Goal: Task Accomplishment & Management: Manage account settings

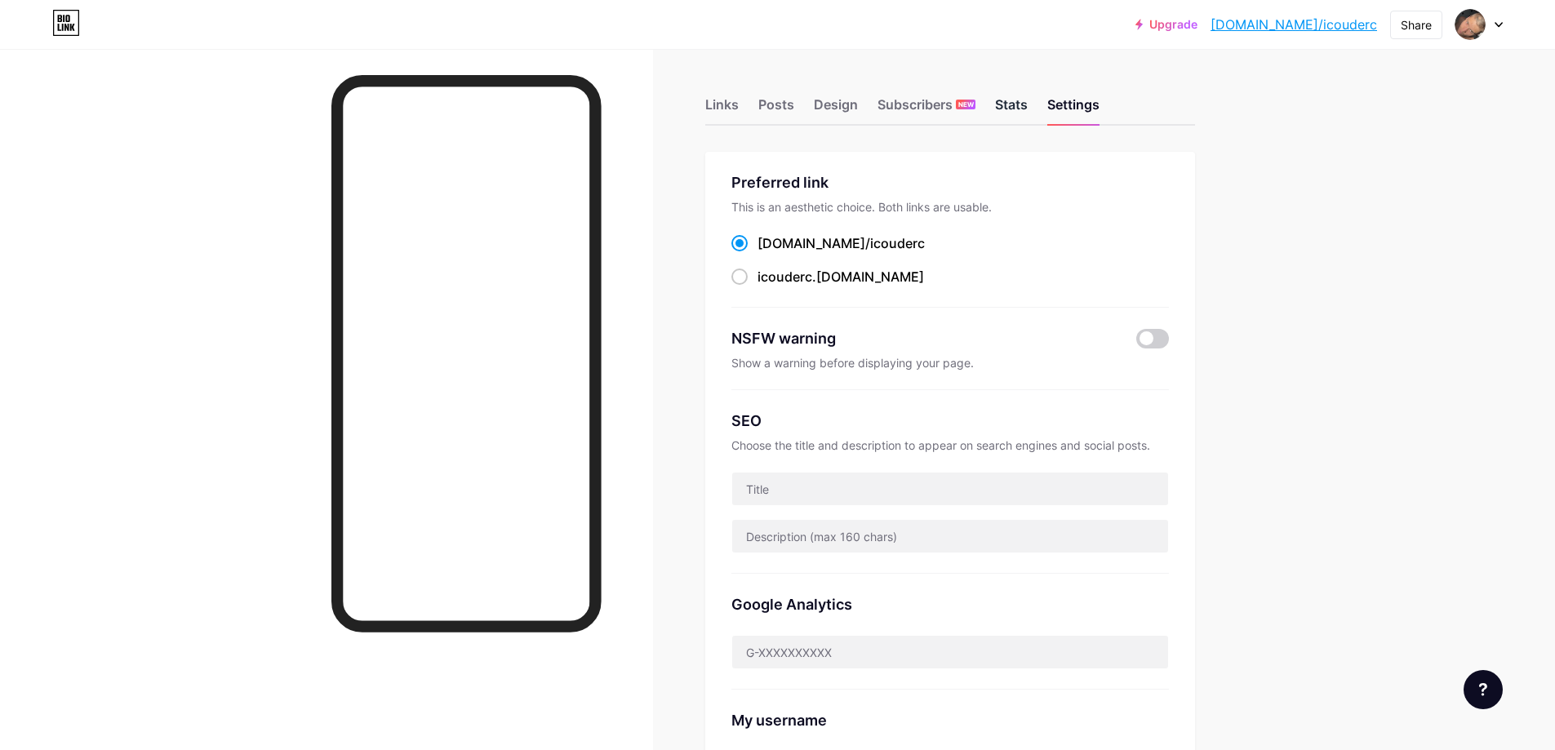
click at [1013, 96] on div "Stats" at bounding box center [1011, 109] width 33 height 29
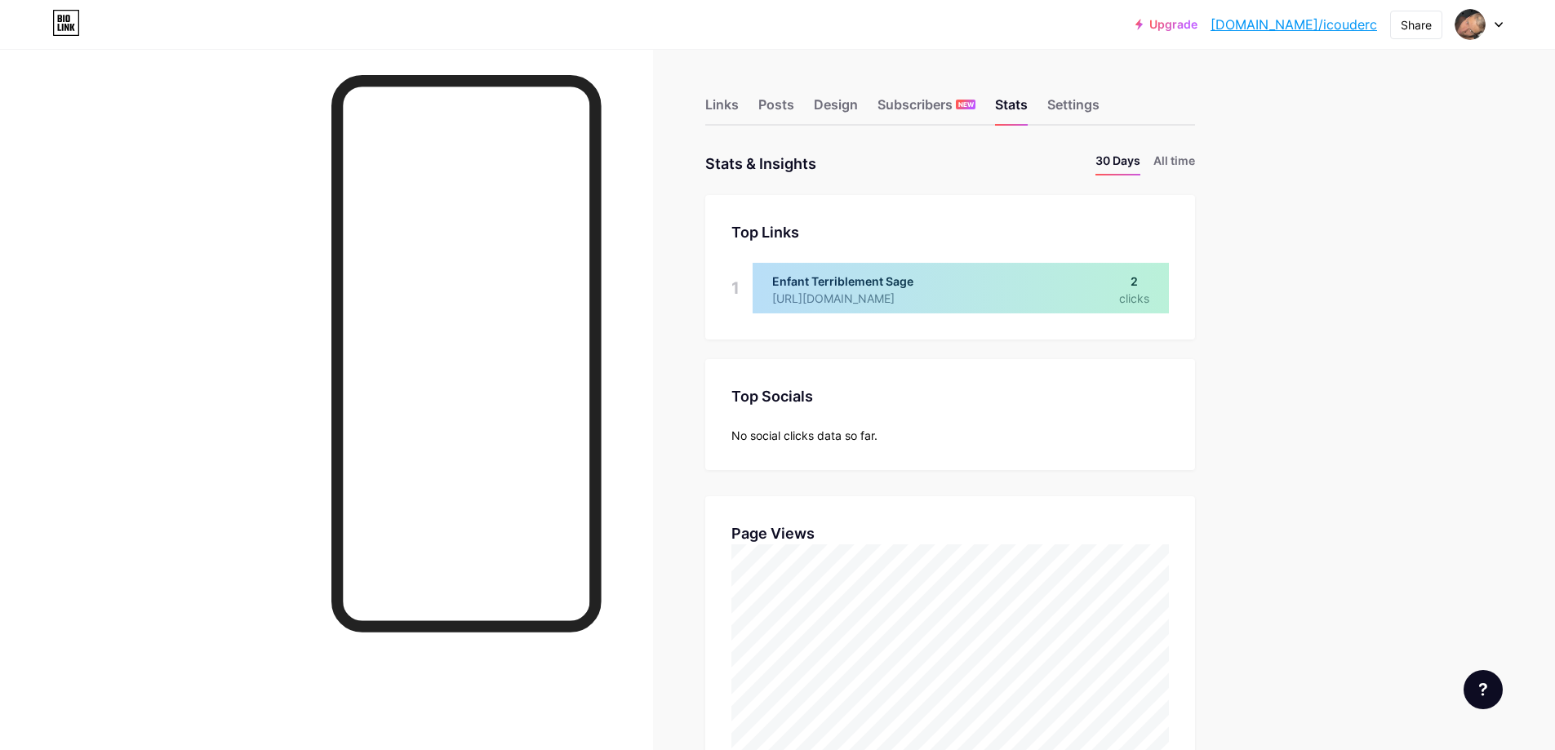
scroll to position [82, 0]
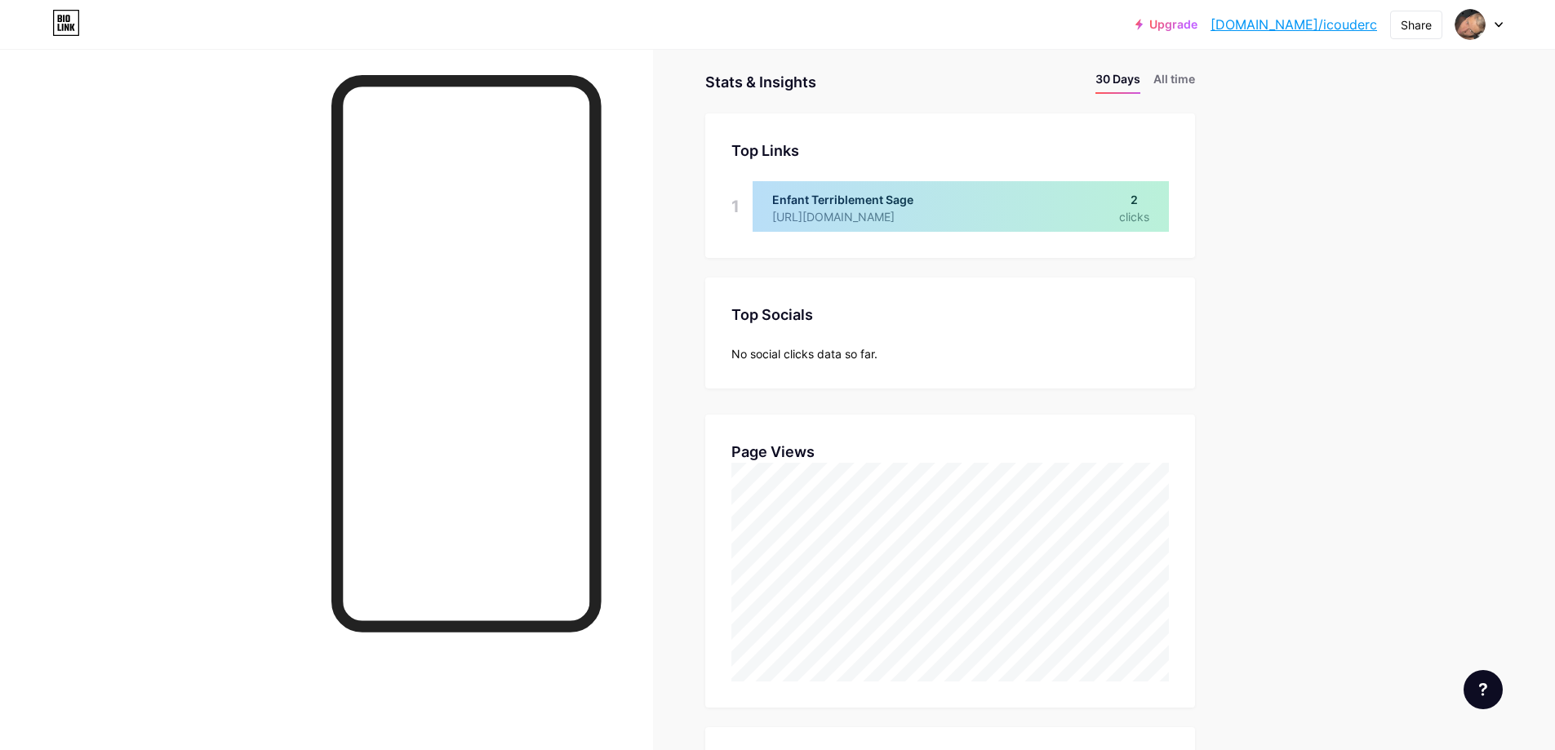
click at [1140, 202] on div at bounding box center [961, 206] width 416 height 51
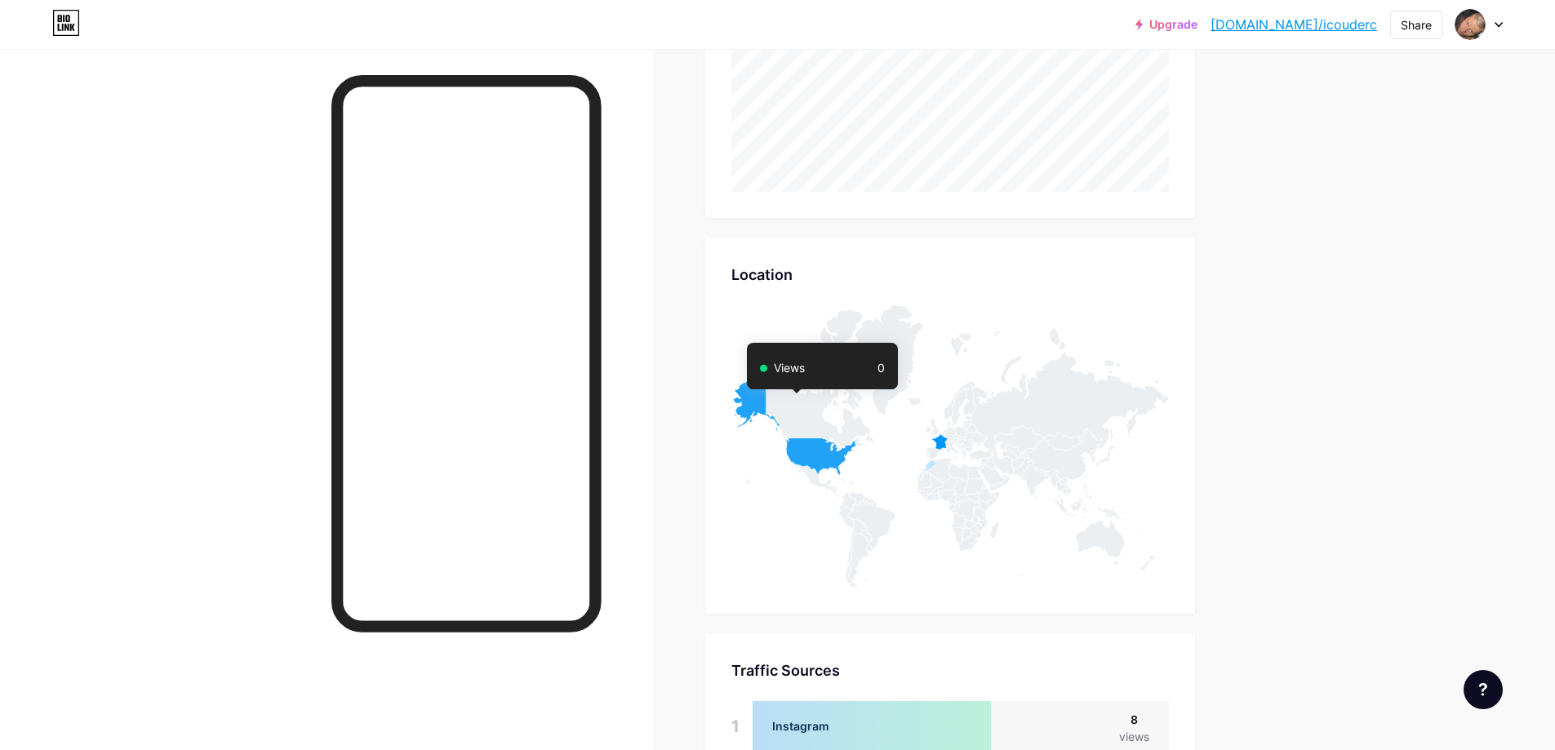
scroll to position [872, 0]
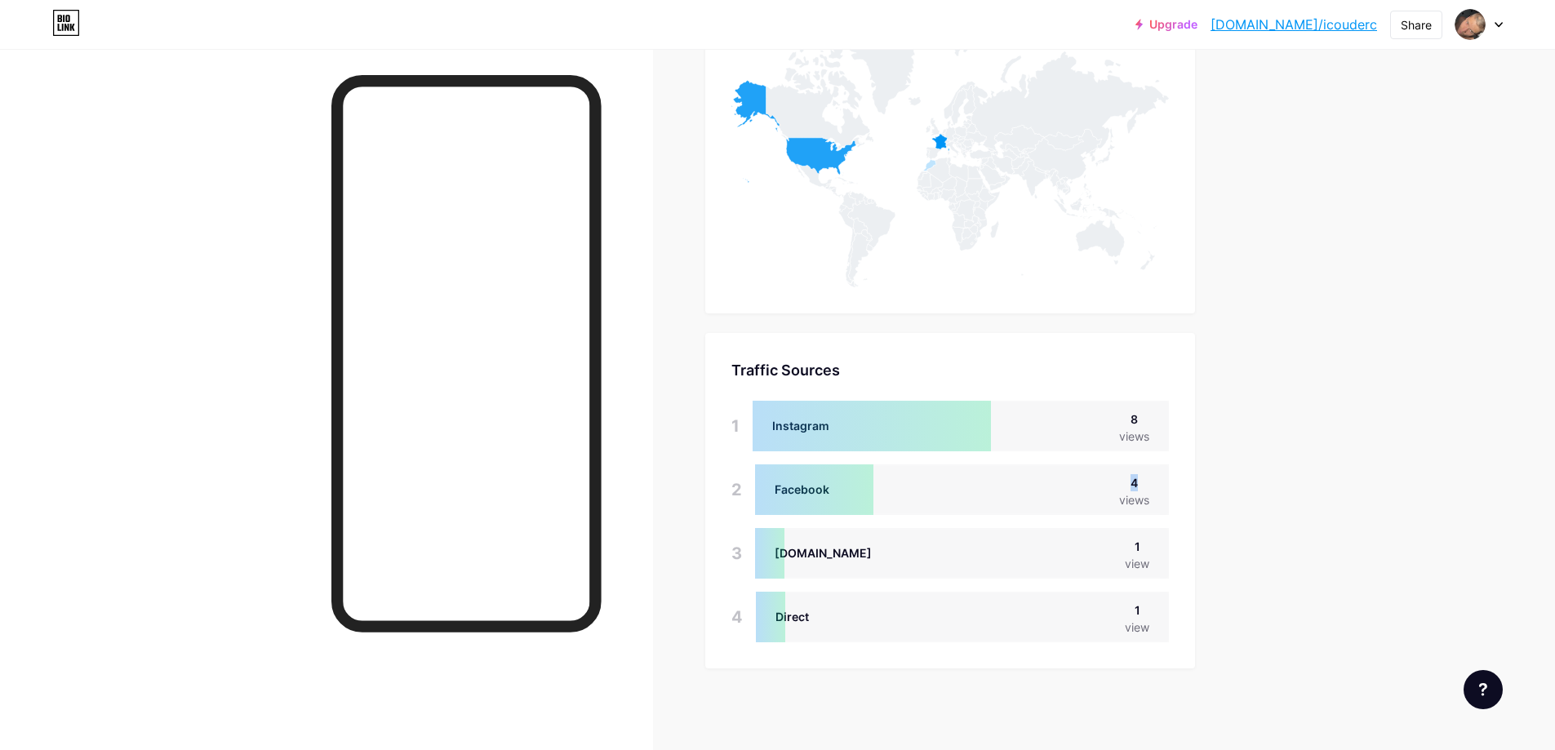
click at [1149, 487] on div "4" at bounding box center [1134, 482] width 30 height 17
drag, startPoint x: 1126, startPoint y: 556, endPoint x: 1031, endPoint y: 544, distance: 95.4
click at [1034, 544] on div "[DOMAIN_NAME] 1 view" at bounding box center [962, 553] width 414 height 51
drag, startPoint x: 1096, startPoint y: 633, endPoint x: 1232, endPoint y: 607, distance: 137.8
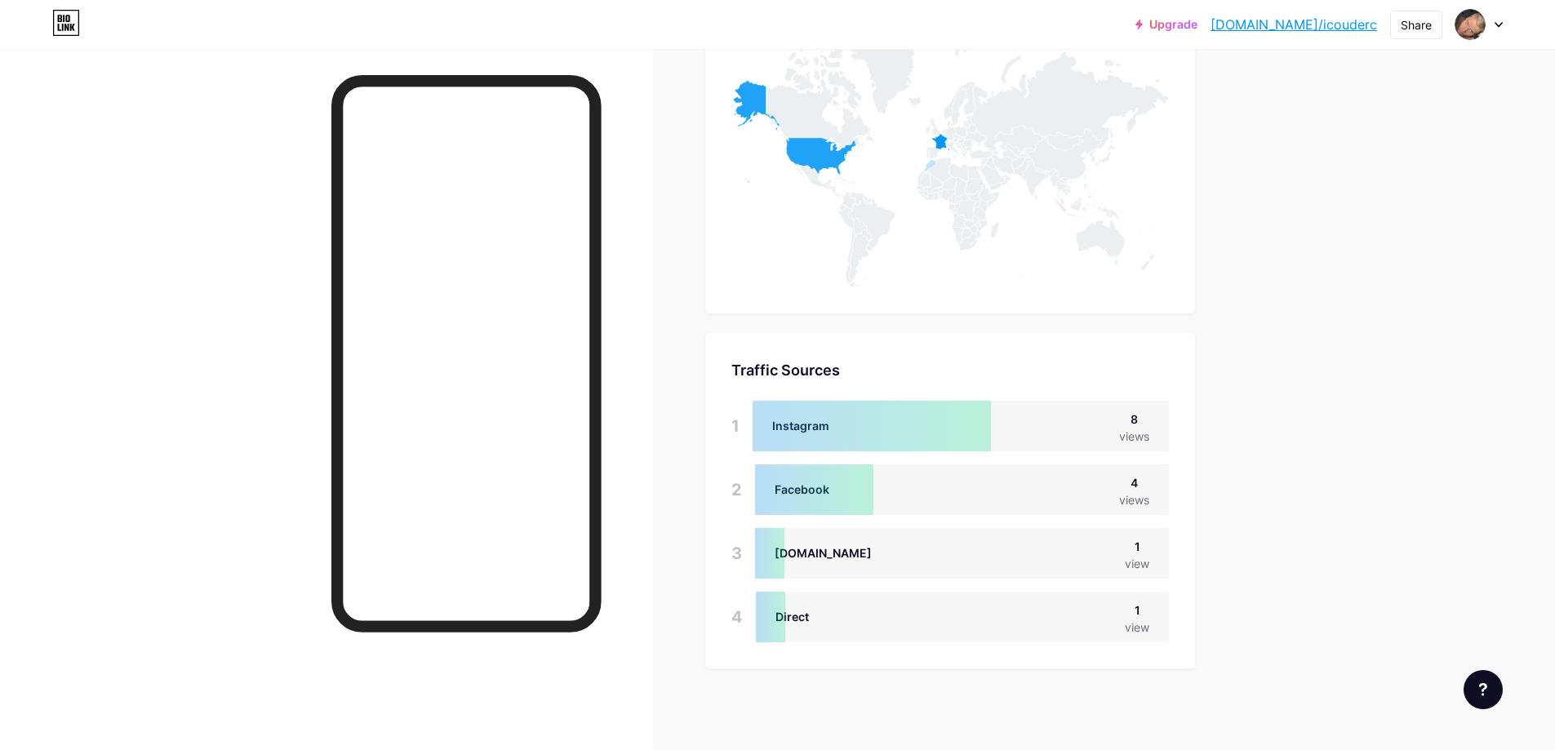
drag, startPoint x: 778, startPoint y: 433, endPoint x: 956, endPoint y: 439, distance: 178.1
click at [780, 433] on div at bounding box center [872, 426] width 238 height 51
drag, startPoint x: 1173, startPoint y: 422, endPoint x: 1153, endPoint y: 429, distance: 21.7
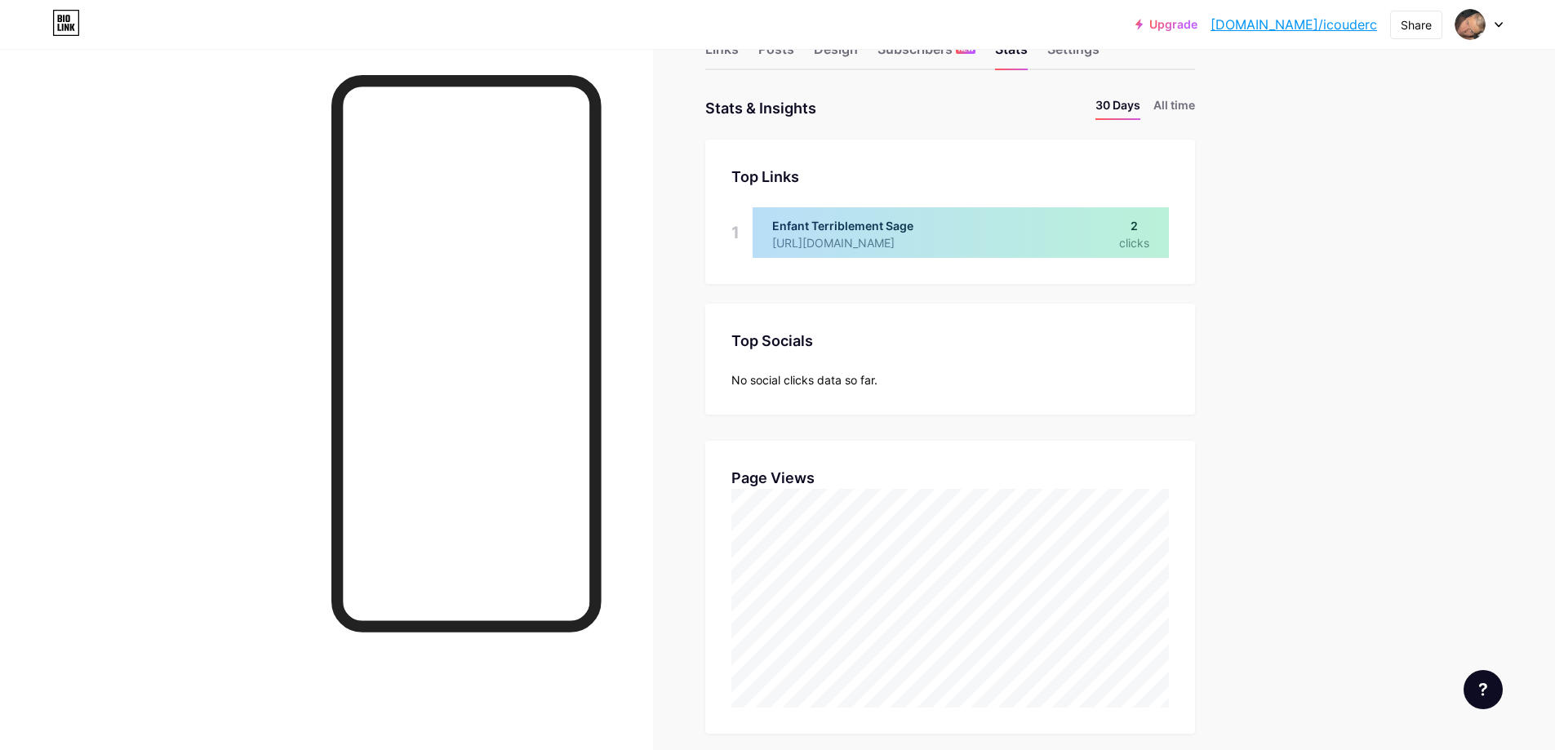
scroll to position [0, 0]
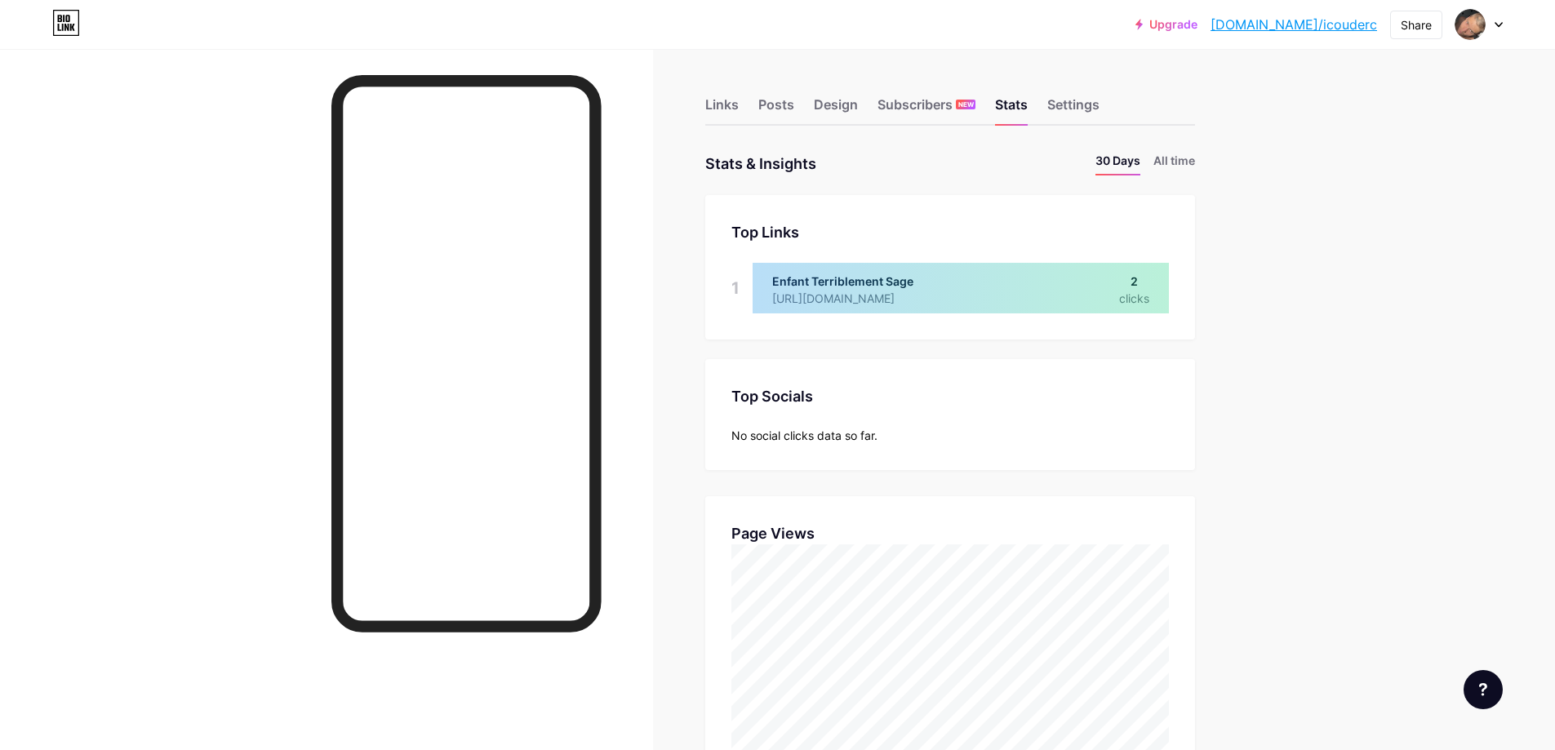
click at [1100, 295] on div at bounding box center [961, 288] width 416 height 51
click at [969, 107] on span "NEW" at bounding box center [966, 105] width 16 height 10
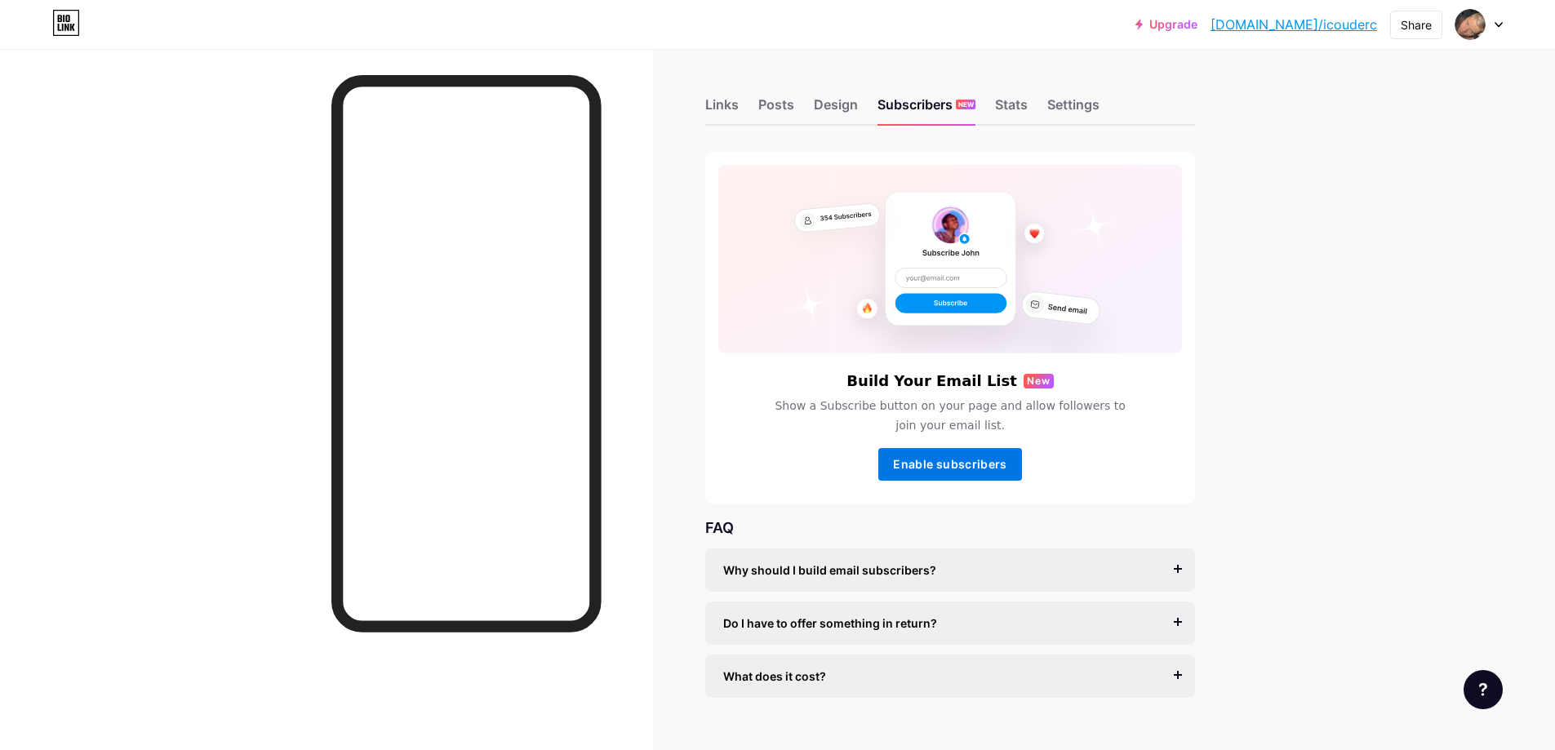
click at [1001, 469] on span "Enable subscribers" at bounding box center [949, 464] width 113 height 14
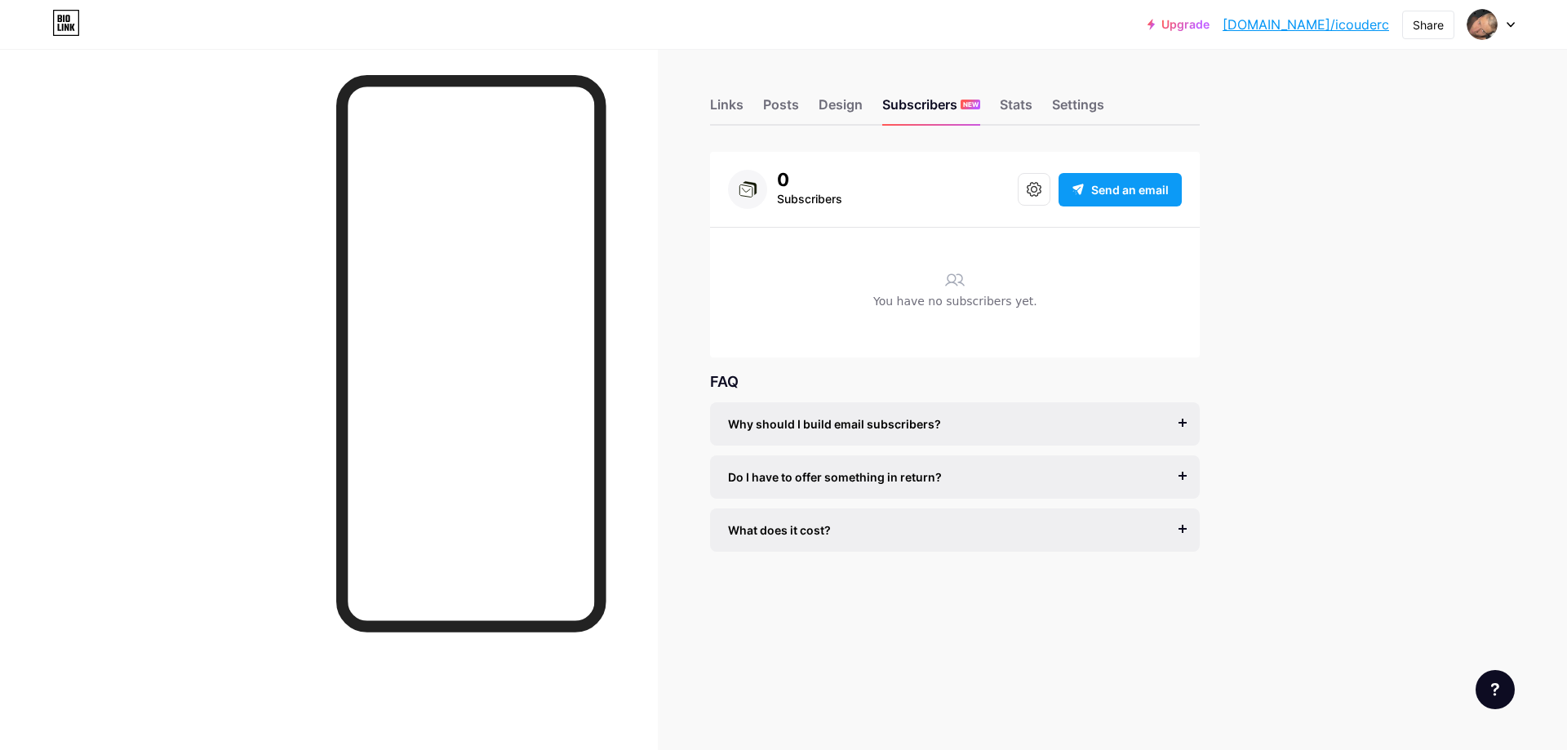
click at [1122, 187] on span "Send an email" at bounding box center [1130, 189] width 78 height 17
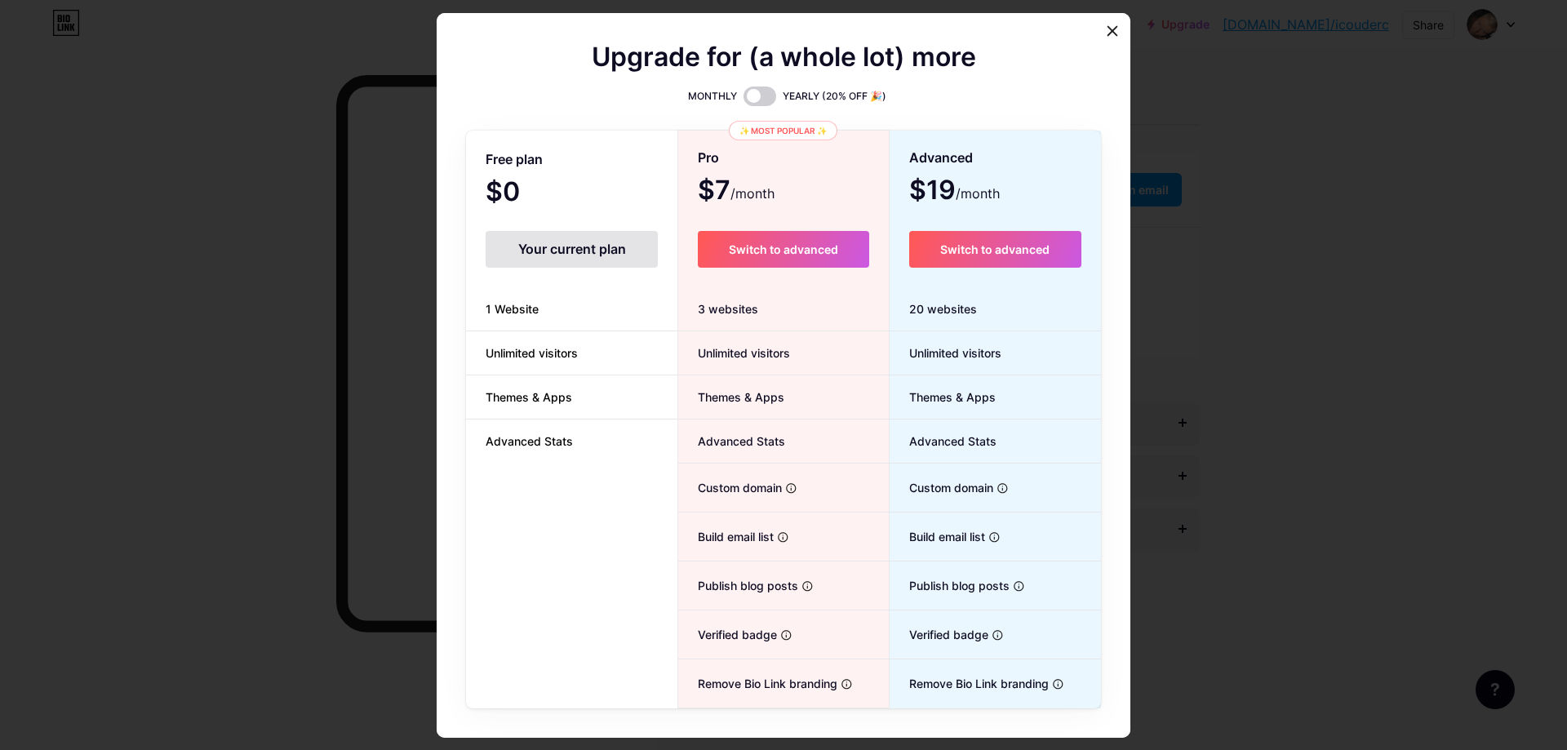
click at [608, 246] on div "Your current plan" at bounding box center [572, 249] width 172 height 37
click at [1109, 27] on icon at bounding box center [1113, 30] width 9 height 9
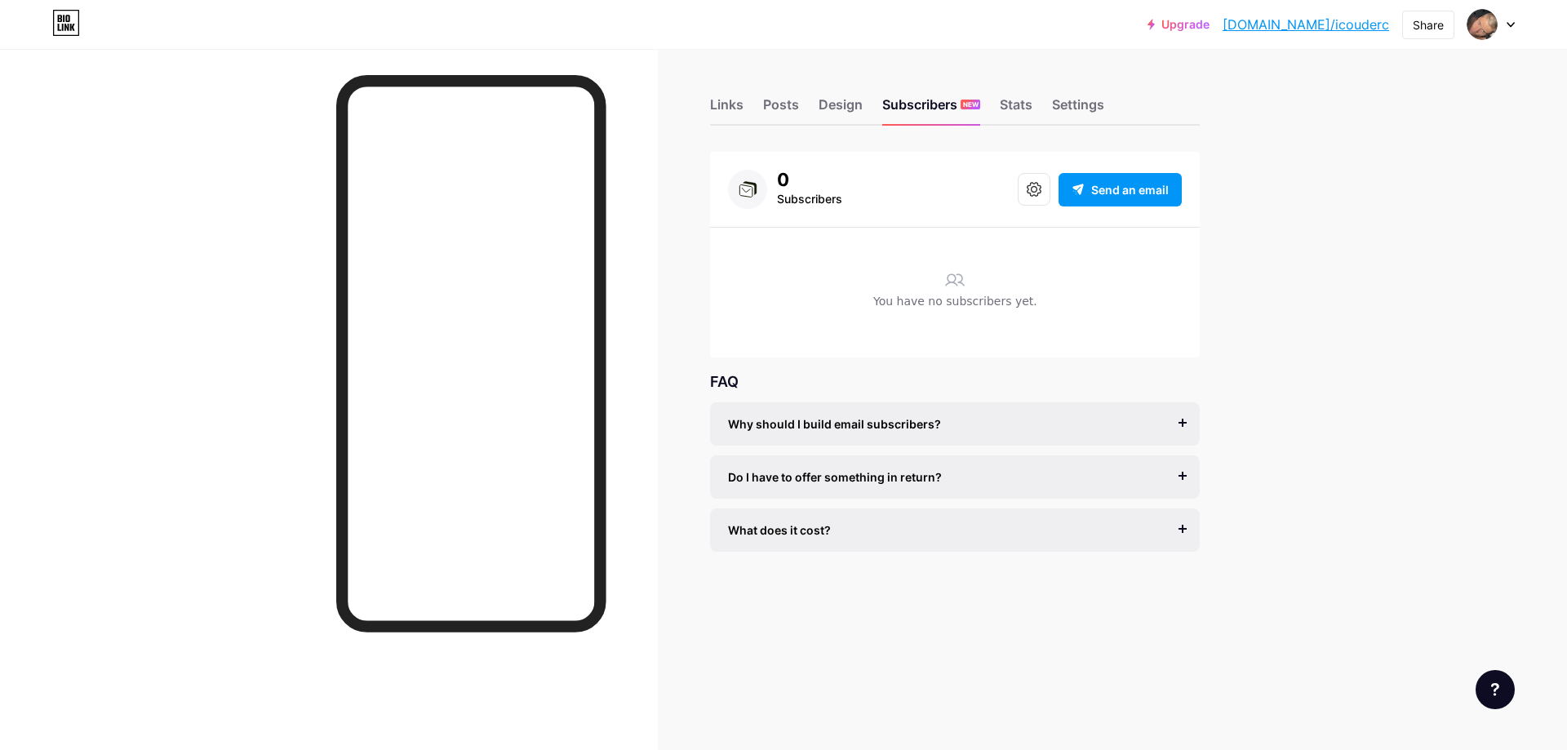
drag, startPoint x: 812, startPoint y: 174, endPoint x: 798, endPoint y: 173, distance: 14.7
click at [784, 176] on div "0" at bounding box center [809, 180] width 65 height 20
drag, startPoint x: 962, startPoint y: 269, endPoint x: 1062, endPoint y: 282, distance: 100.4
click at [1035, 275] on div "You have no subscribers yet." at bounding box center [955, 300] width 454 height 113
click at [1020, 107] on div "Stats" at bounding box center [1016, 109] width 33 height 29
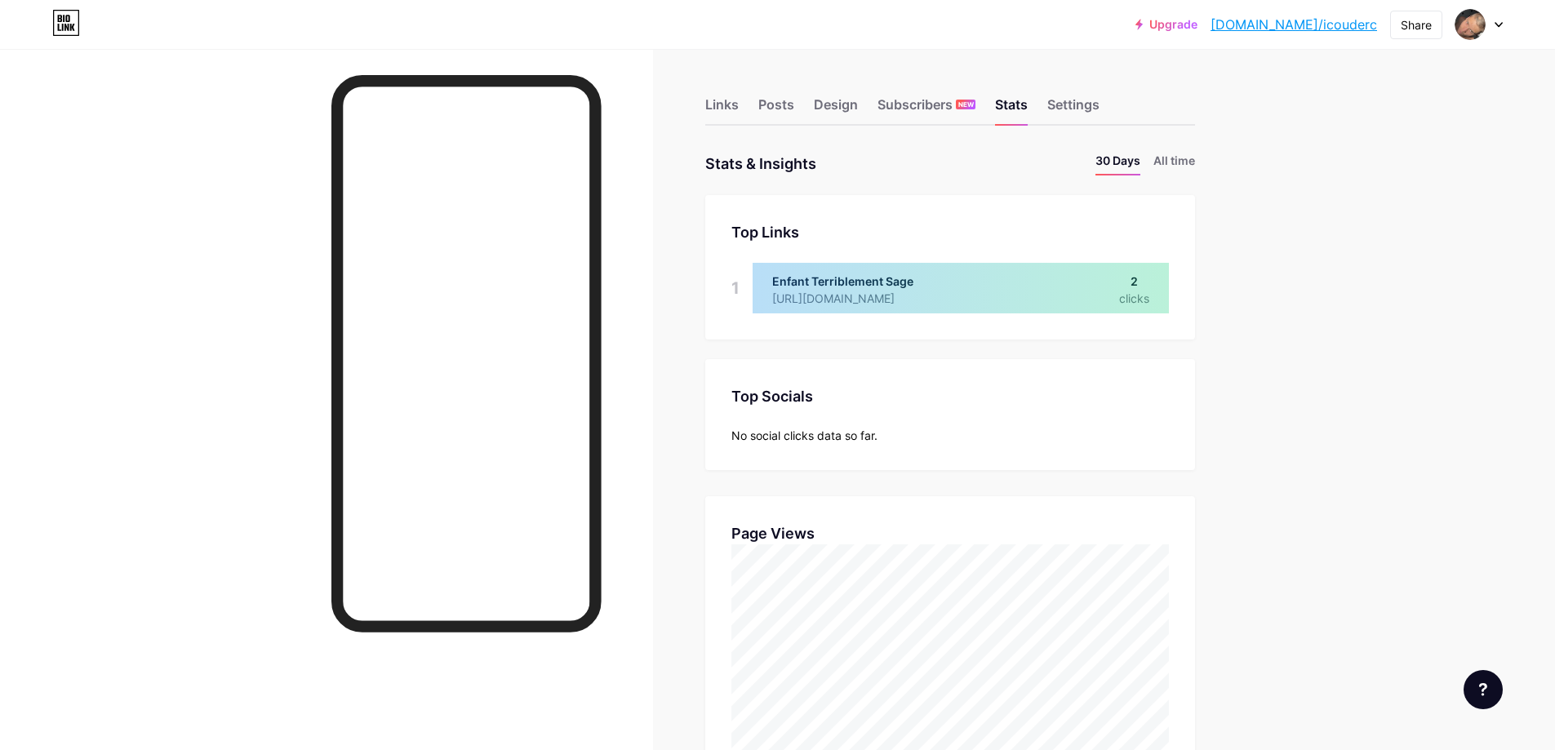
scroll to position [750, 1555]
click at [1149, 289] on div at bounding box center [961, 288] width 416 height 51
drag, startPoint x: 899, startPoint y: 437, endPoint x: 958, endPoint y: 411, distance: 64.0
click at [967, 411] on div "Top Socials Top Socials No social clicks data so far." at bounding box center [950, 414] width 490 height 111
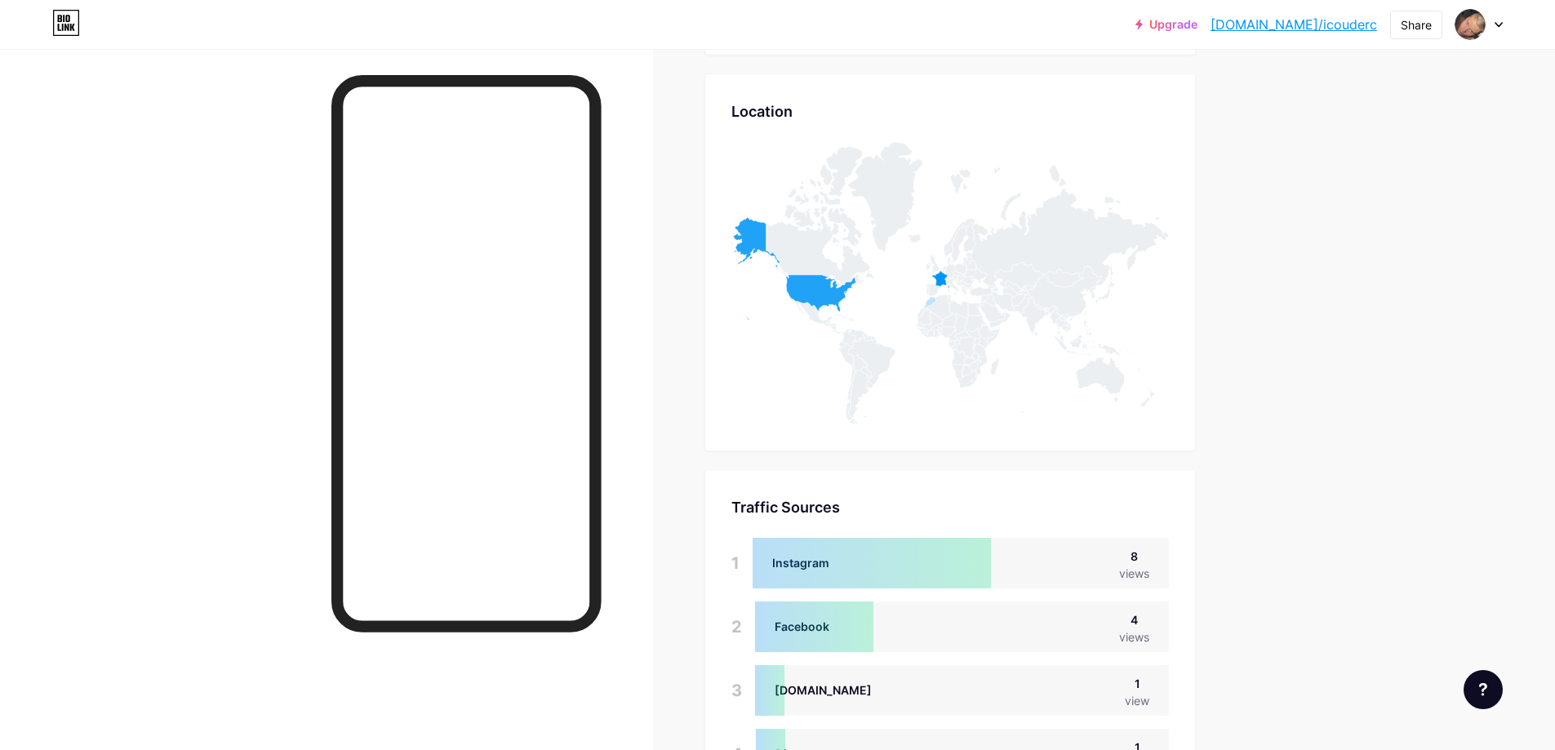
scroll to position [872, 0]
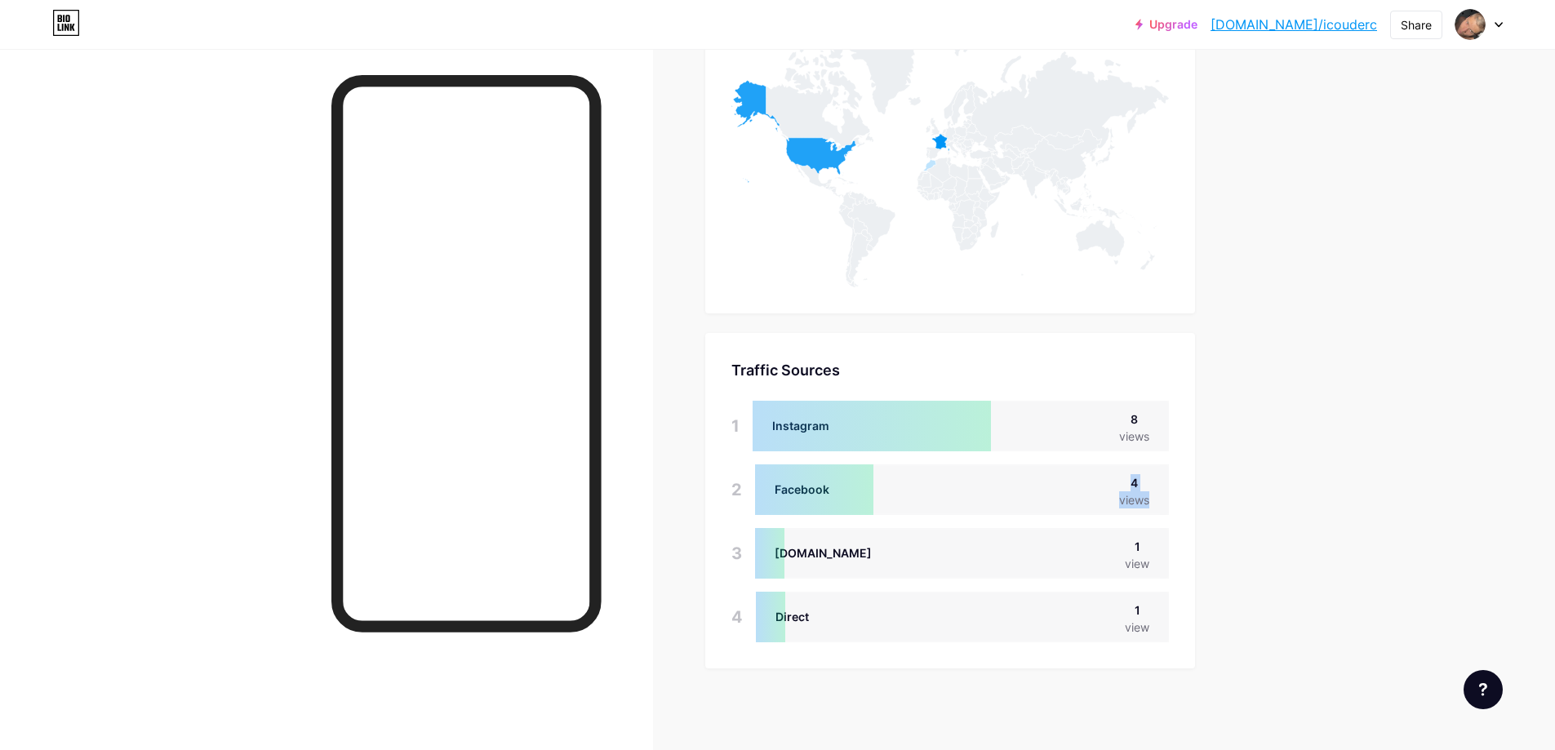
click at [796, 491] on div "Facebook 4 views" at bounding box center [962, 489] width 414 height 51
click at [806, 389] on div "Traffic Sources Traffic Sources 1 Instagram 8 views 2 Facebook 4 views 3 [DOMAI…" at bounding box center [950, 500] width 490 height 335
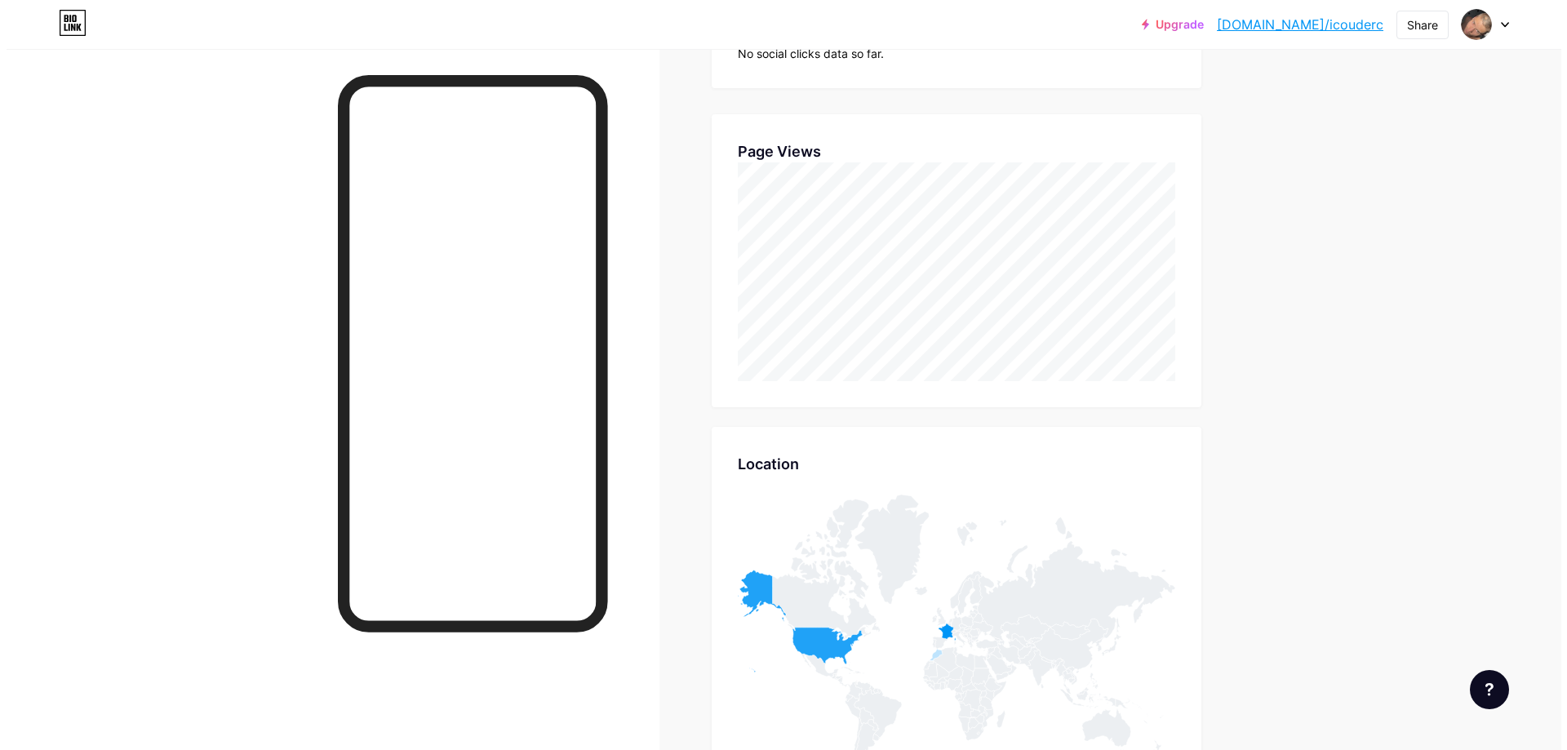
scroll to position [0, 0]
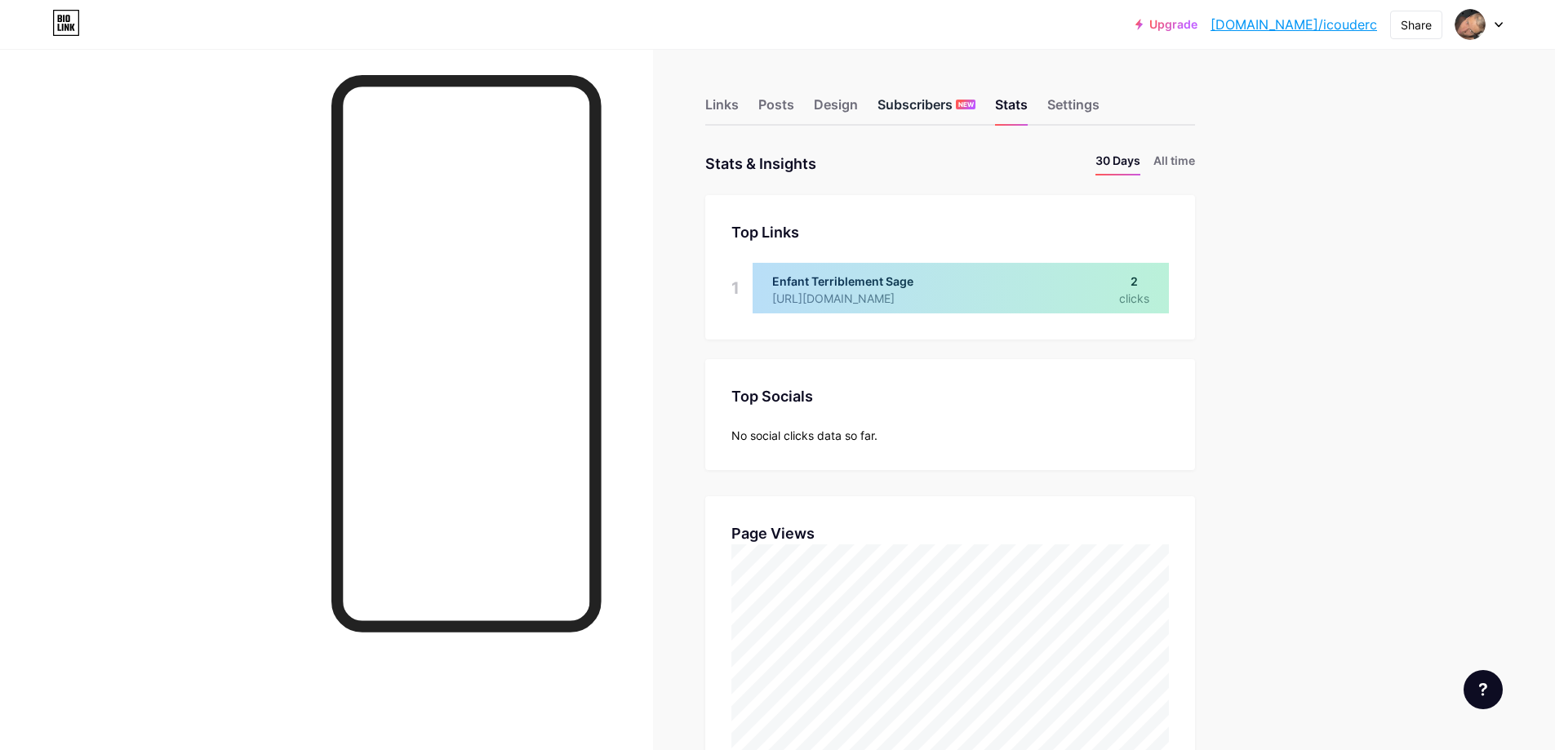
click at [951, 119] on div "Subscribers NEW" at bounding box center [927, 109] width 98 height 29
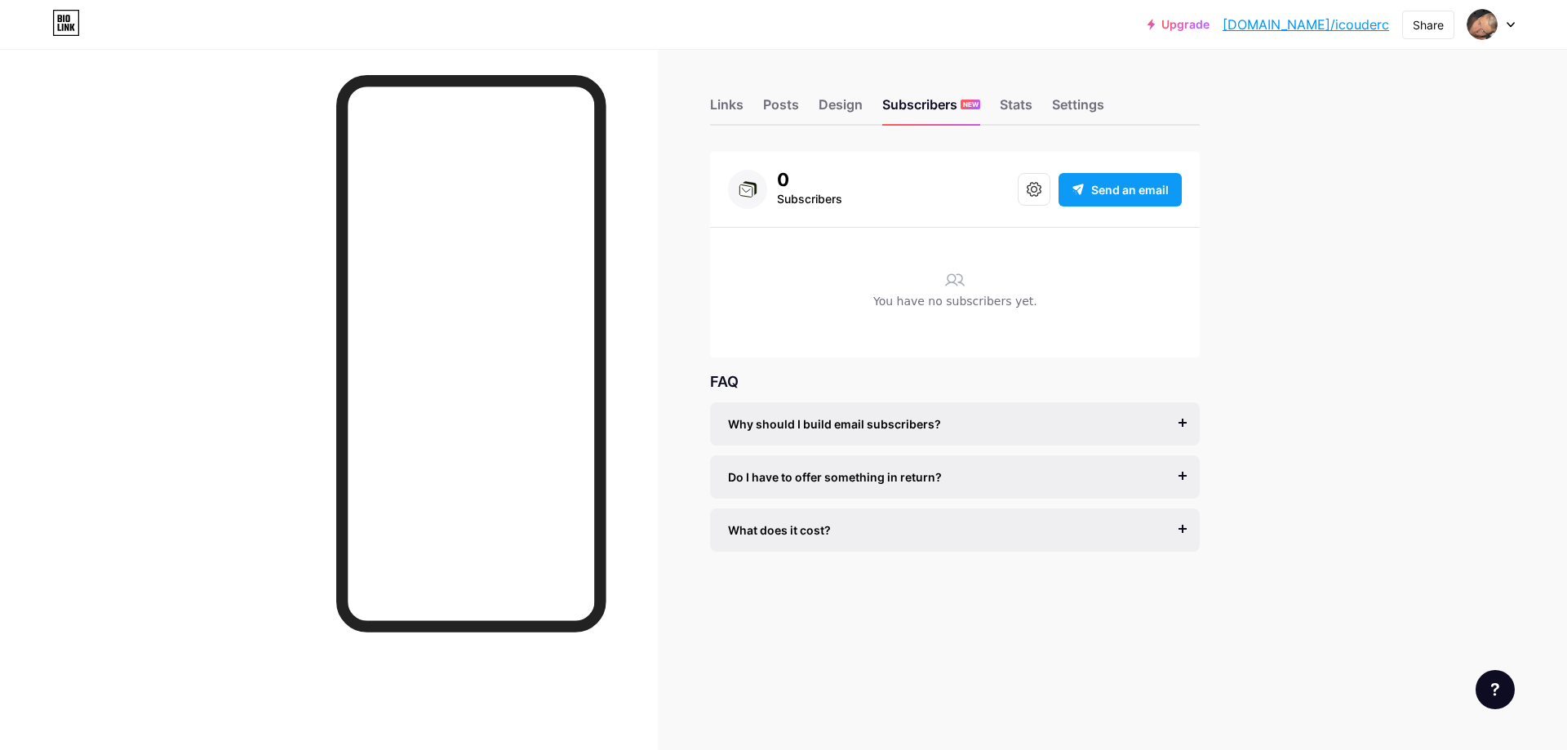
click at [1097, 189] on span "Send an email" at bounding box center [1130, 189] width 78 height 17
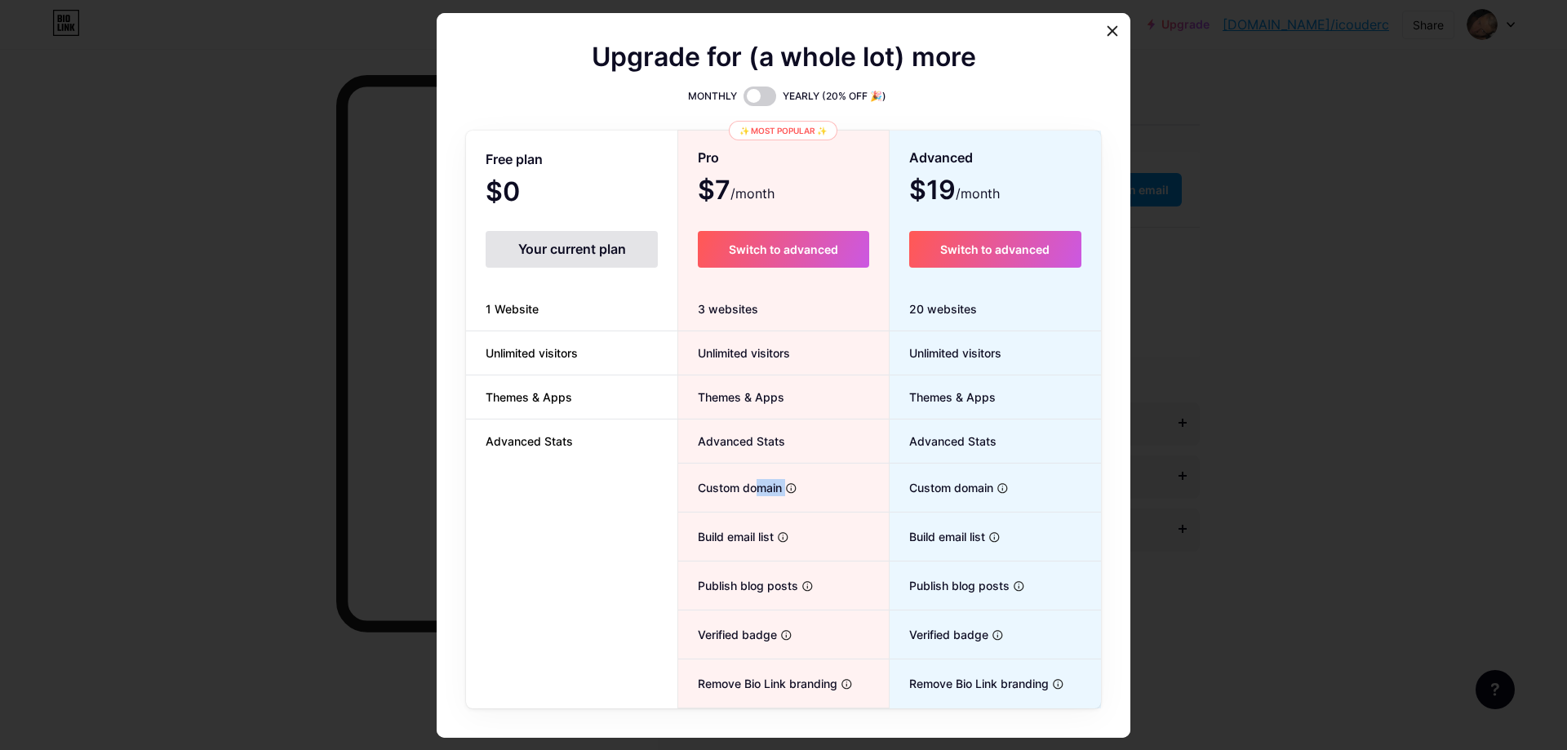
drag, startPoint x: 787, startPoint y: 484, endPoint x: 802, endPoint y: 484, distance: 14.7
click at [801, 484] on li "Custom domain Host it on your own personal domain" at bounding box center [783, 488] width 210 height 49
click at [1324, 691] on div at bounding box center [783, 375] width 1567 height 750
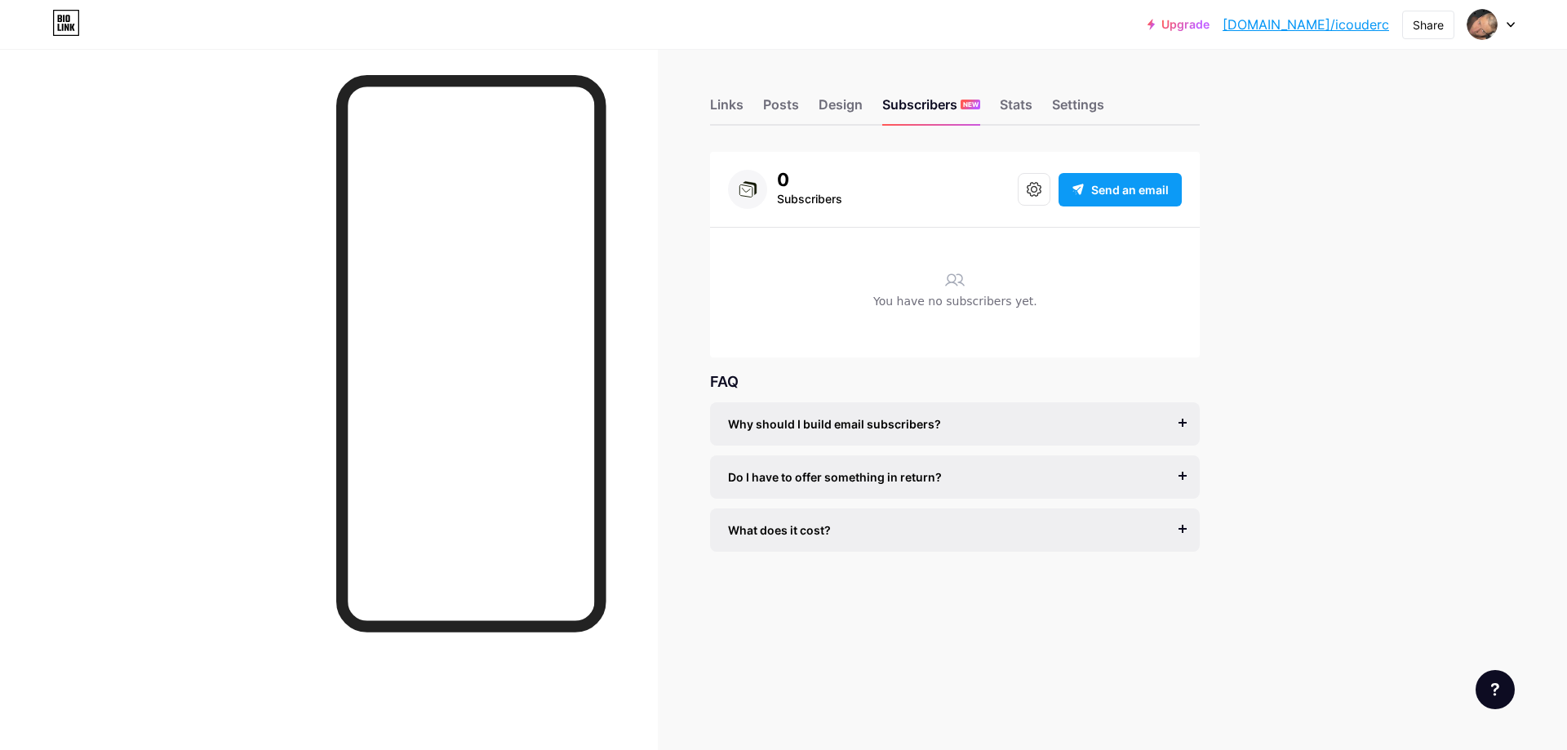
click at [1100, 193] on span "Send an email" at bounding box center [1130, 189] width 78 height 17
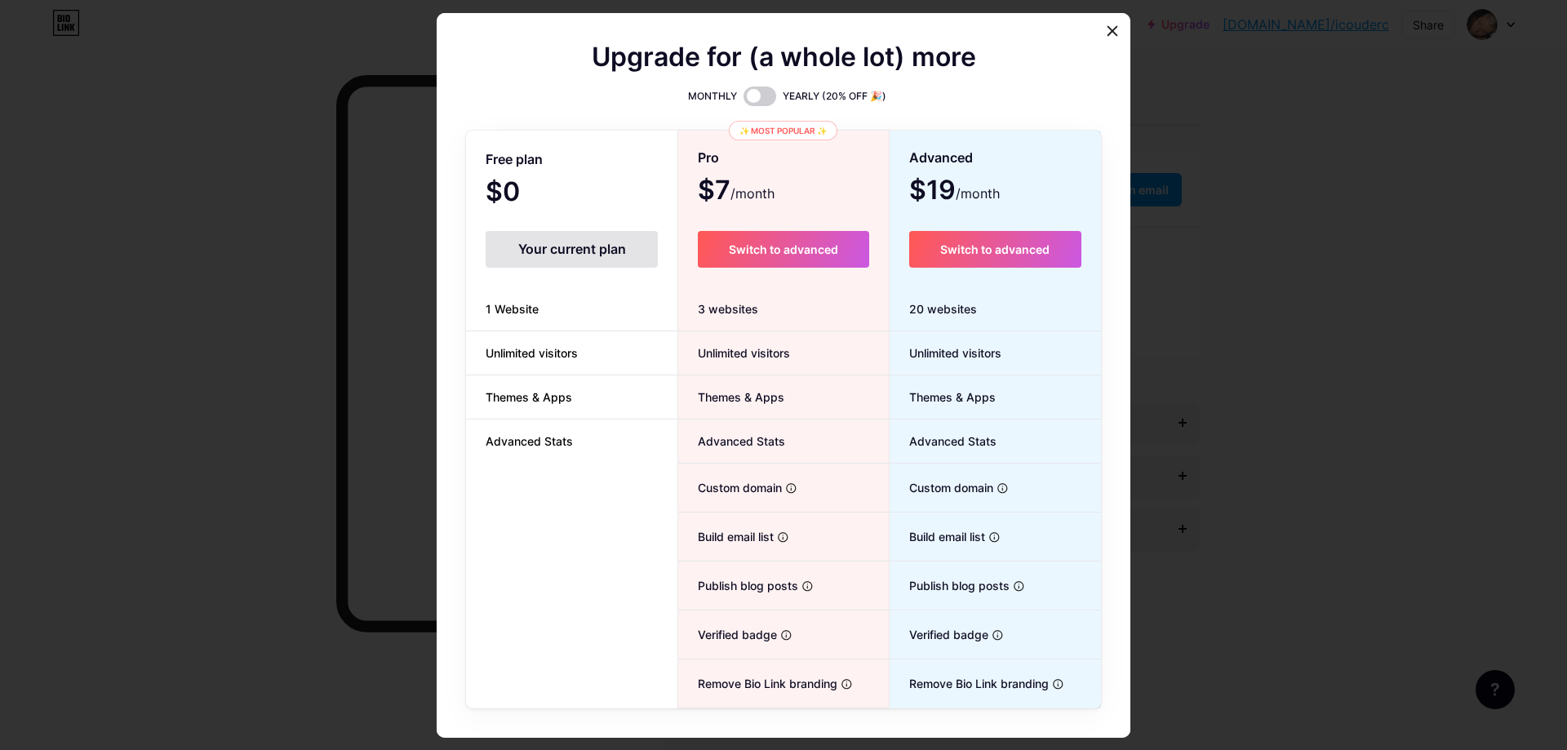
click at [1261, 276] on div at bounding box center [783, 375] width 1567 height 750
